Goal: Find specific page/section: Find specific page/section

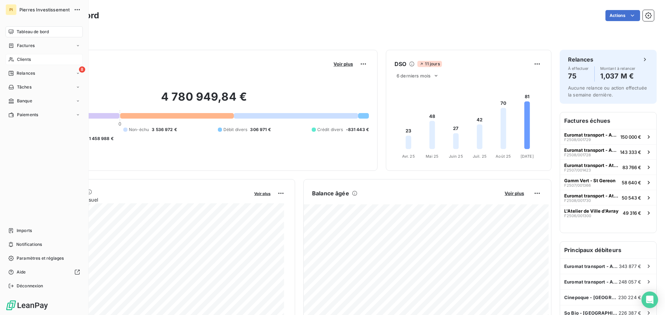
click at [24, 58] on span "Clients" at bounding box center [24, 59] width 14 height 6
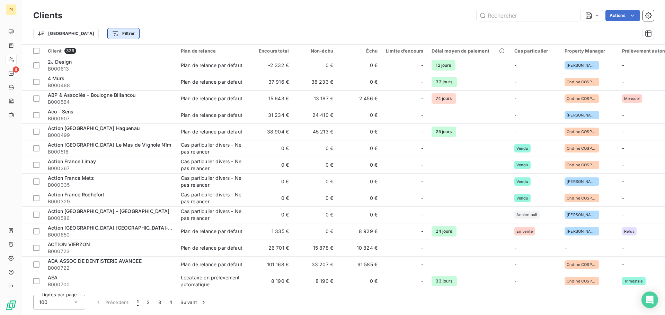
click at [83, 30] on html "PI 8 Clients Actions Trier Filtrer Client 339 Plan de relance Encours total Non…" at bounding box center [332, 157] width 665 height 315
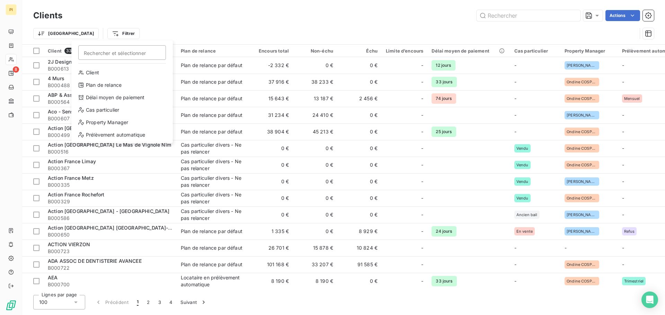
click at [177, 23] on html "PI 8 Clients Actions Trier Filtrer Rechercher et sélectionner Client Plan de re…" at bounding box center [332, 157] width 665 height 315
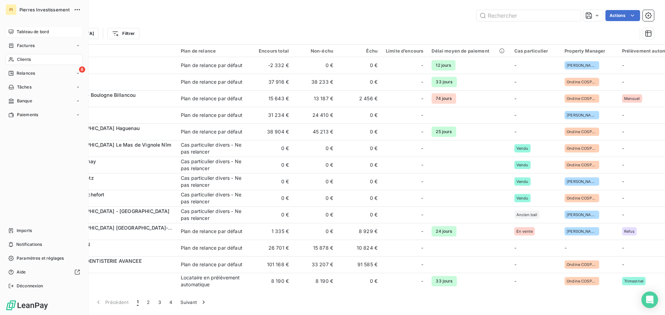
click at [12, 27] on div "Tableau de bord" at bounding box center [44, 31] width 77 height 11
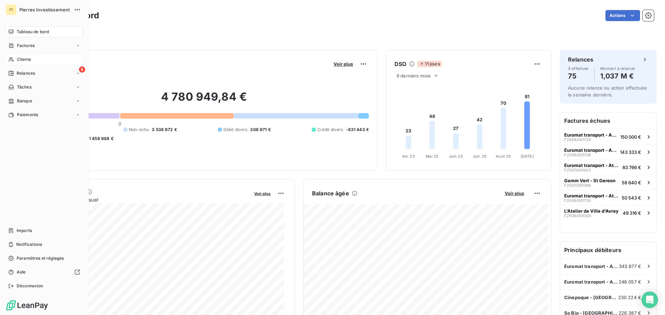
click at [26, 60] on span "Clients" at bounding box center [24, 59] width 14 height 6
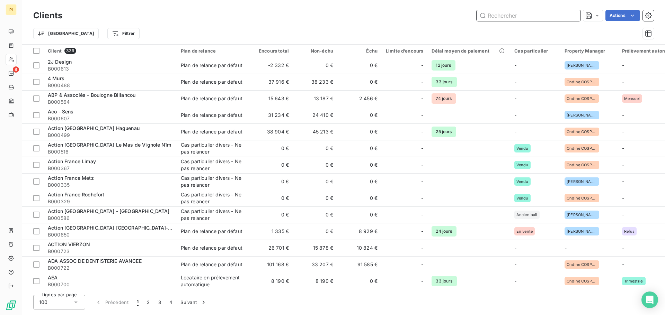
click at [499, 14] on input "text" at bounding box center [529, 15] width 104 height 11
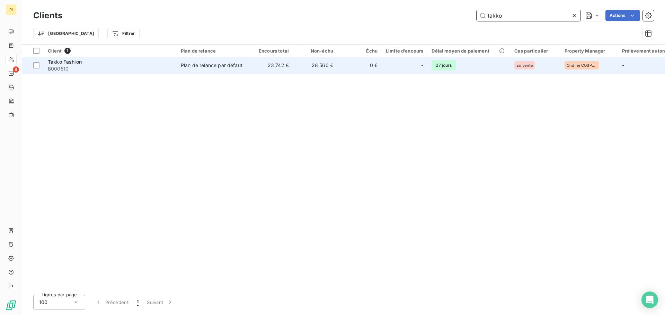
type input "takko"
click at [166, 65] on div "Takko Fashion" at bounding box center [110, 62] width 125 height 7
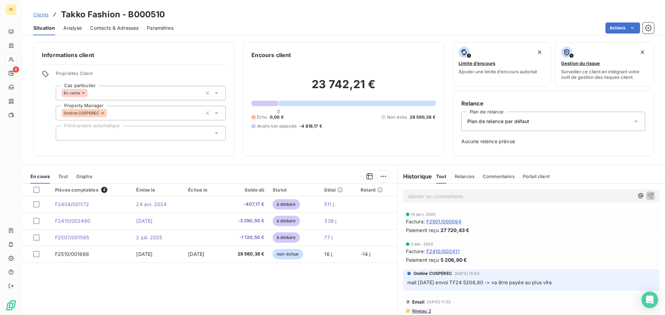
click at [99, 30] on span "Contacts & Adresses" at bounding box center [114, 28] width 48 height 7
